Goal: Task Accomplishment & Management: Use online tool/utility

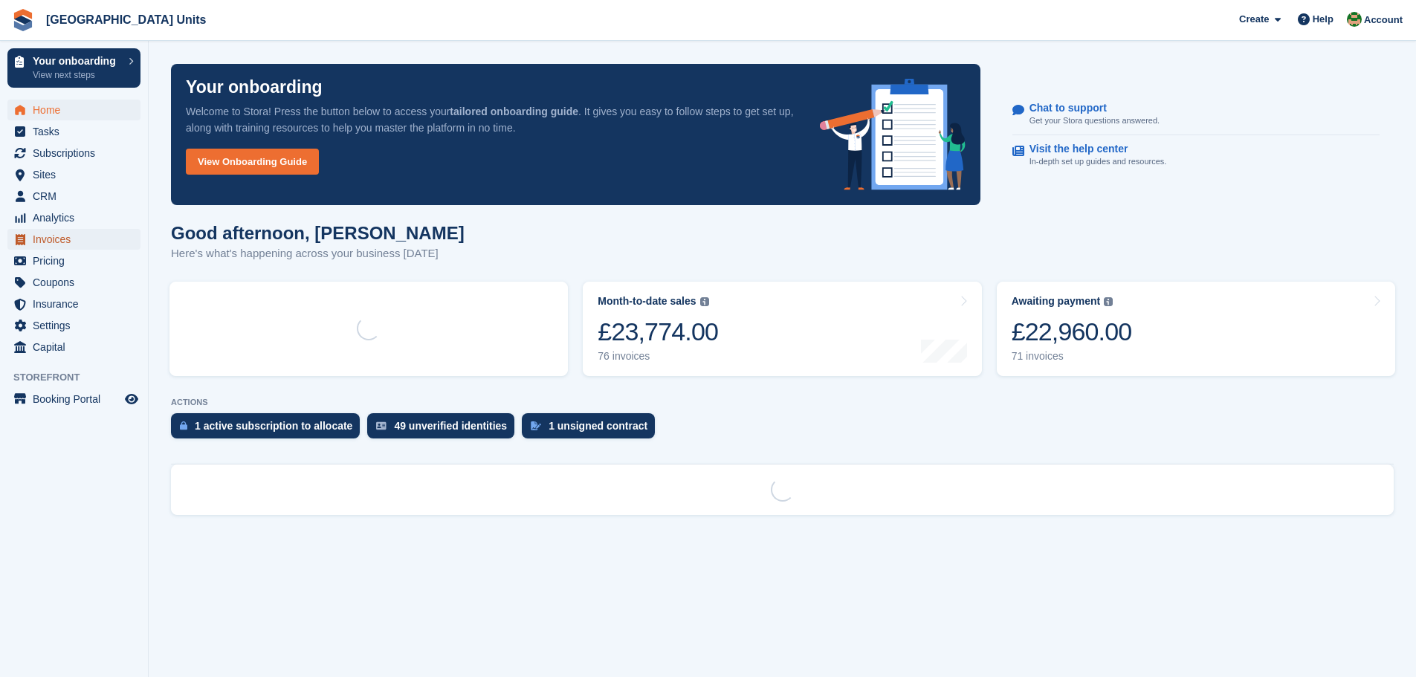
click at [56, 239] on span "Invoices" at bounding box center [77, 239] width 89 height 21
click at [53, 236] on span "Invoices" at bounding box center [77, 239] width 89 height 21
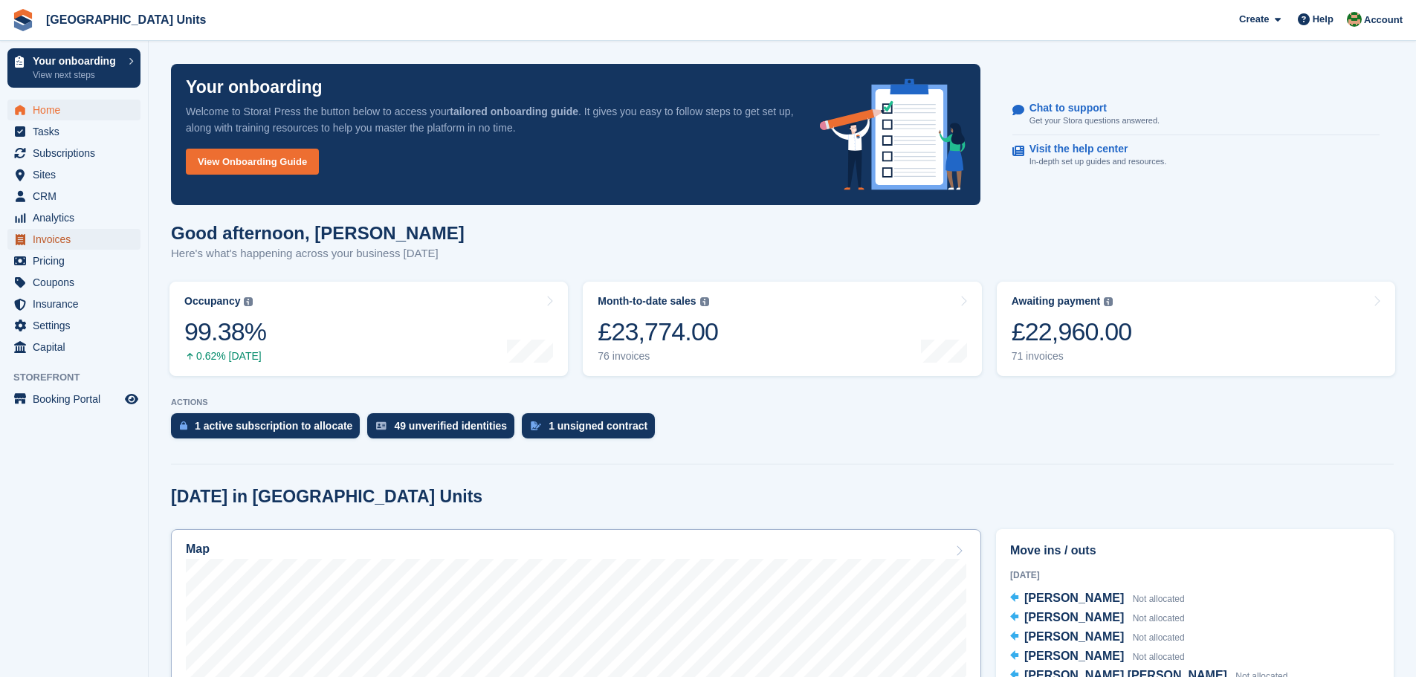
scroll to position [297, 0]
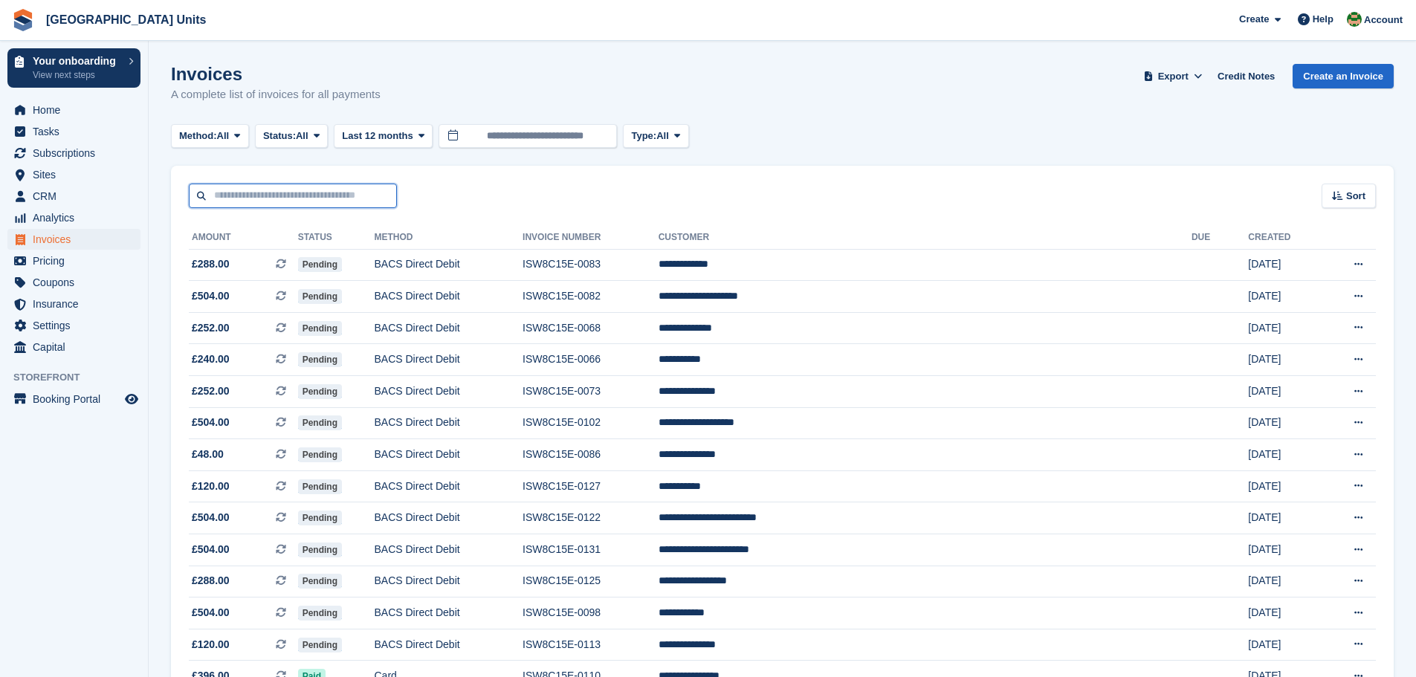
drag, startPoint x: 214, startPoint y: 196, endPoint x: 216, endPoint y: 184, distance: 11.4
click at [214, 196] on input "text" at bounding box center [293, 196] width 208 height 25
type input "*******"
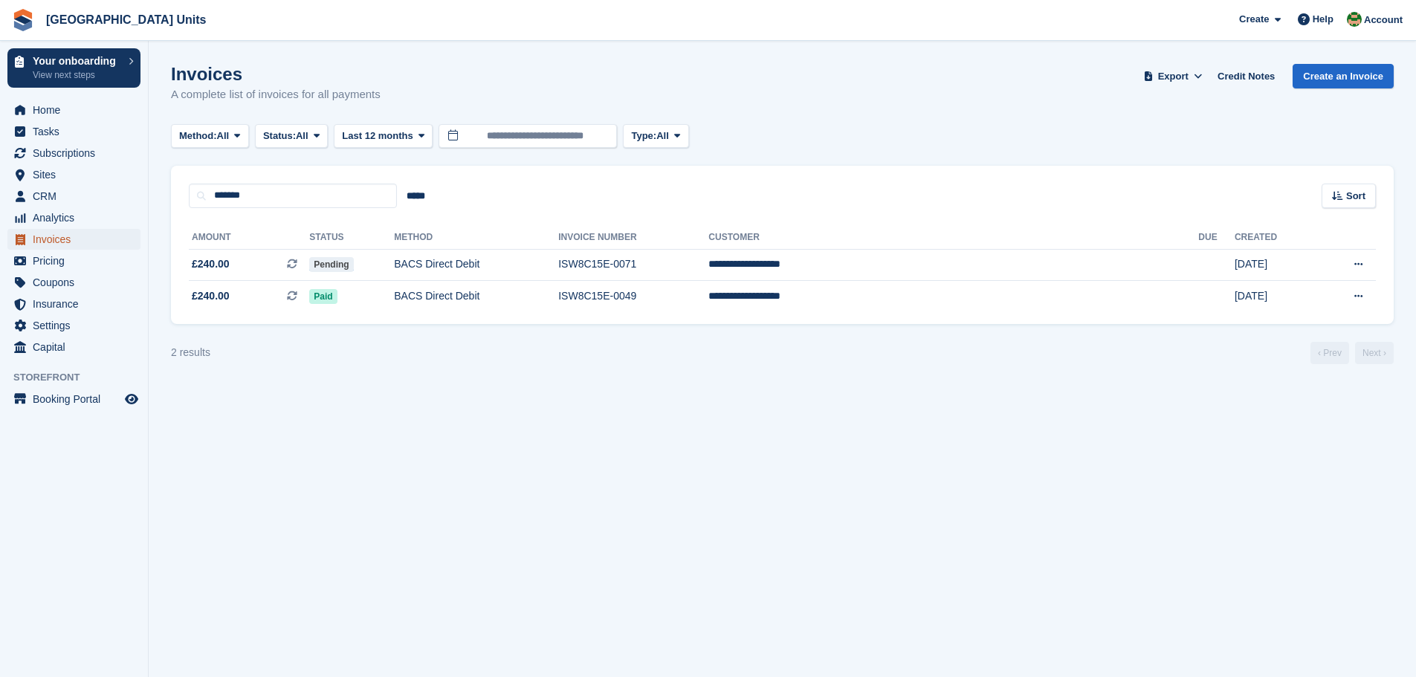
click at [42, 240] on span "Invoices" at bounding box center [77, 239] width 89 height 21
